Goal: Transaction & Acquisition: Purchase product/service

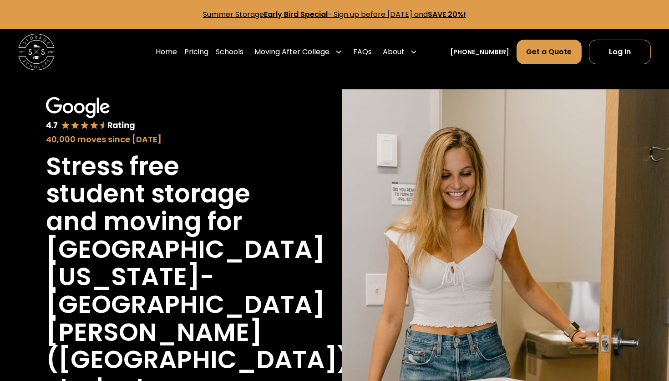
scroll to position [300, 0]
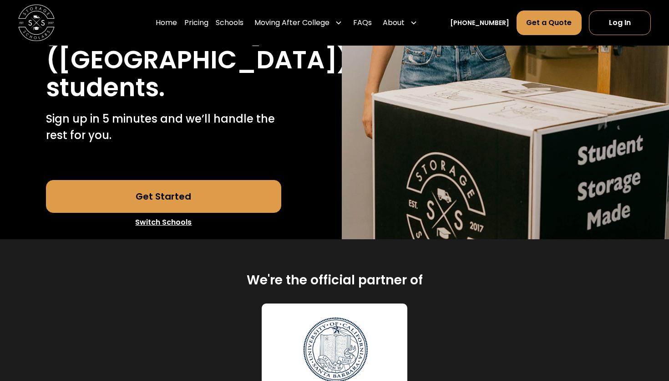
click at [246, 180] on link "Get Started" at bounding box center [164, 196] width 236 height 33
click at [176, 213] on link "Switch Schools" at bounding box center [164, 222] width 236 height 19
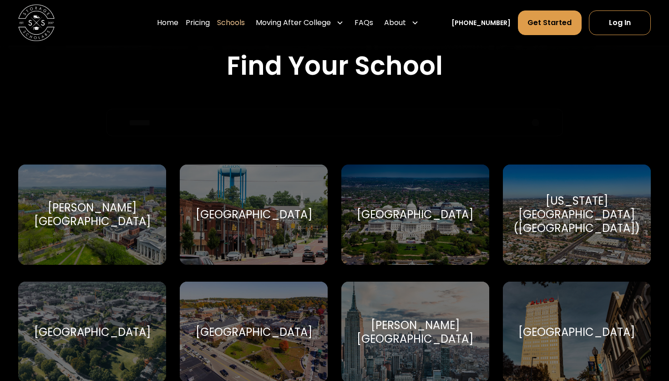
scroll to position [324, 0]
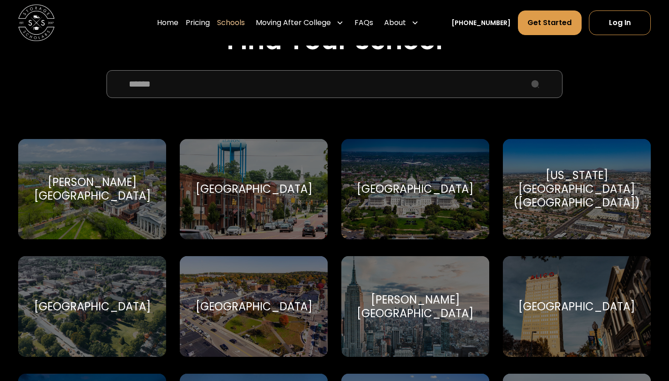
click at [221, 80] on input "School Select Form" at bounding box center [335, 83] width 457 height 27
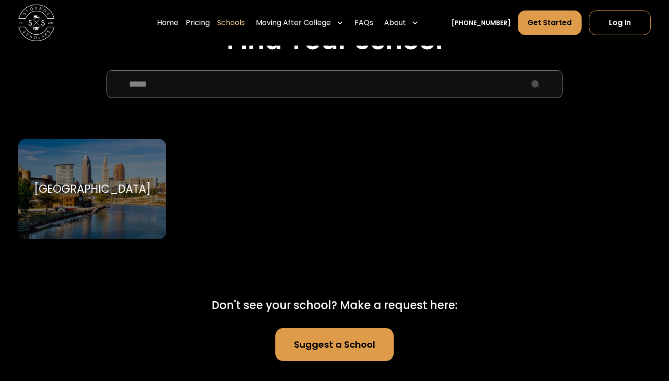
type input "****"
click at [138, 215] on div "[GEOGRAPHIC_DATA]" at bounding box center [92, 189] width 148 height 101
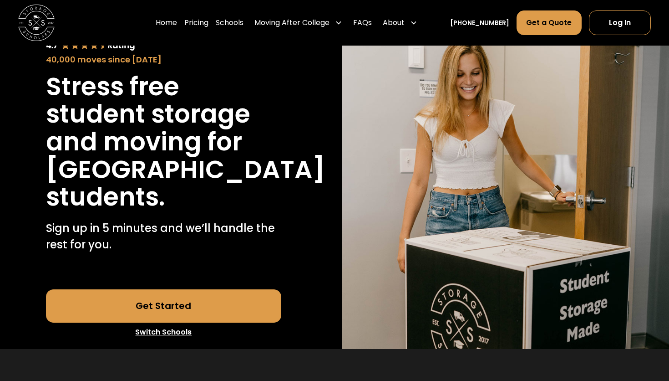
scroll to position [92, 0]
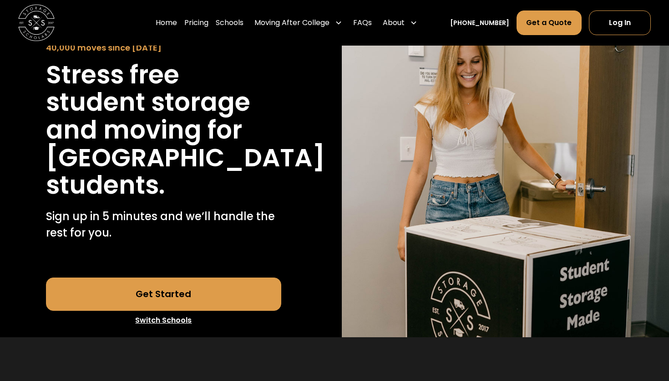
click at [251, 310] on link "Get Started" at bounding box center [164, 293] width 236 height 33
